Goal: Task Accomplishment & Management: Manage account settings

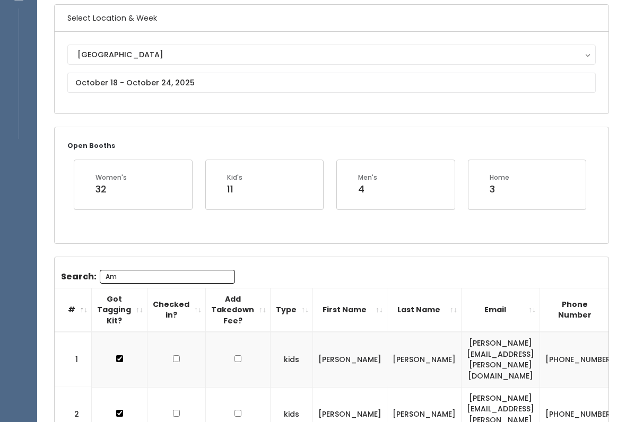
scroll to position [0, 21]
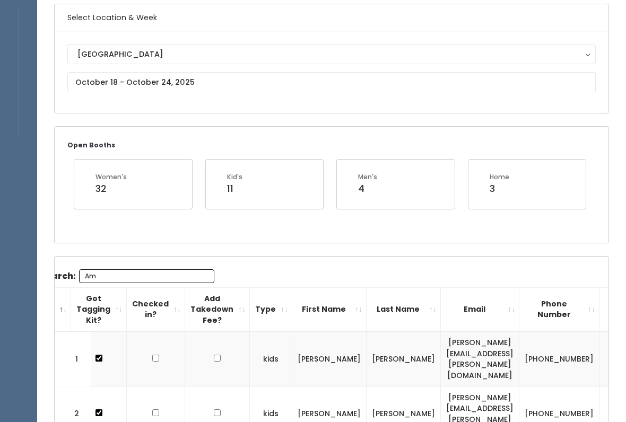
click at [302, 65] on button "[GEOGRAPHIC_DATA]" at bounding box center [331, 55] width 528 height 20
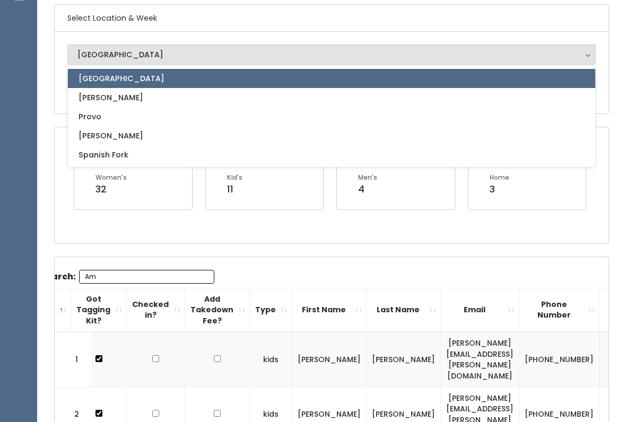
click at [286, 72] on link "[GEOGRAPHIC_DATA]" at bounding box center [331, 78] width 527 height 19
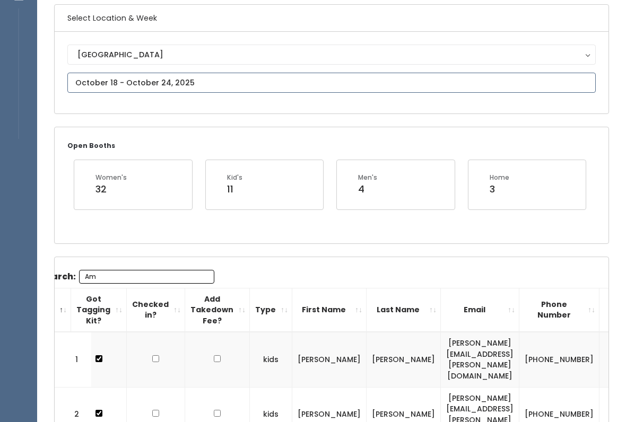
click at [230, 83] on input "text" at bounding box center [331, 83] width 528 height 20
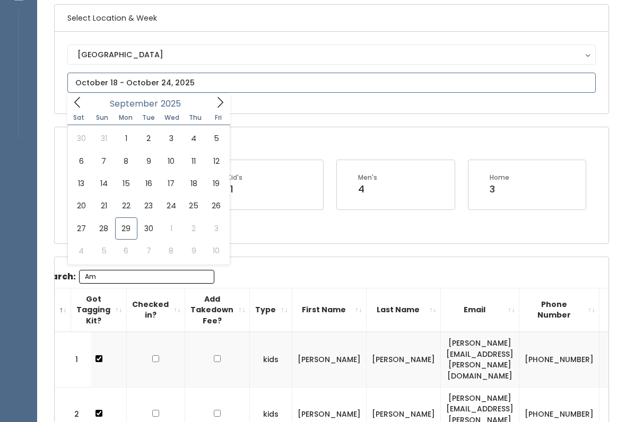
click at [219, 100] on icon at bounding box center [220, 103] width 12 height 12
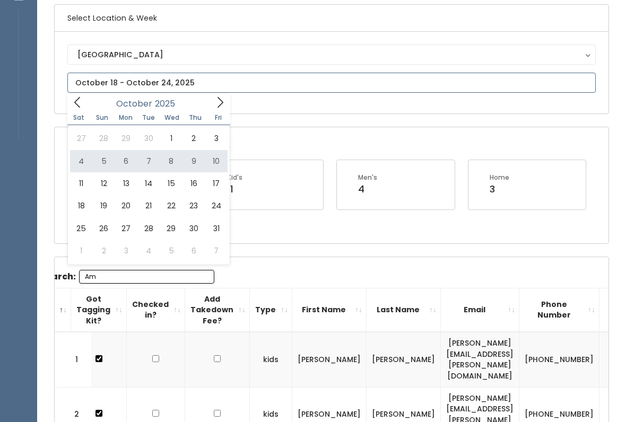
type input "[DATE] to [DATE]"
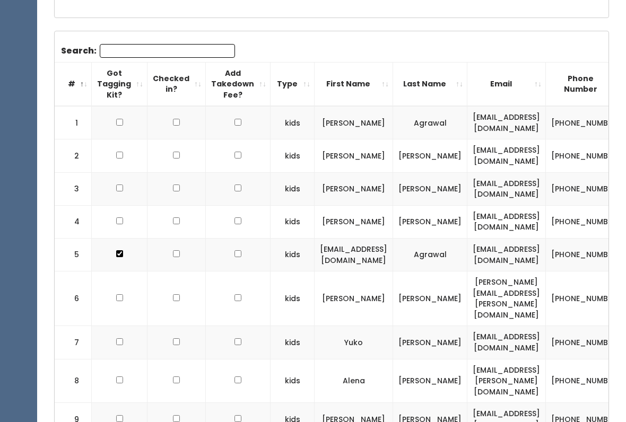
scroll to position [305, 0]
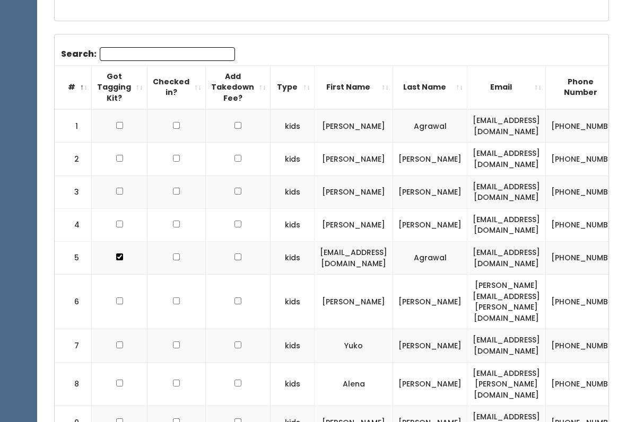
click at [184, 48] on input "Search:" at bounding box center [167, 54] width 135 height 14
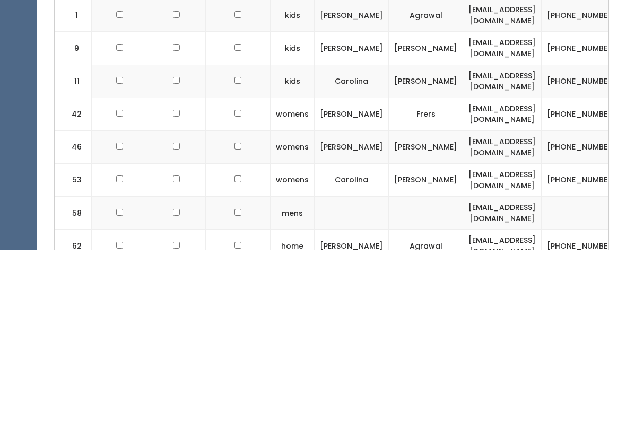
scroll to position [0, 0]
type input "[PERSON_NAME]"
click at [117, 283] on input "checkbox" at bounding box center [119, 286] width 7 height 7
checkbox input "true"
